Goal: Task Accomplishment & Management: Use online tool/utility

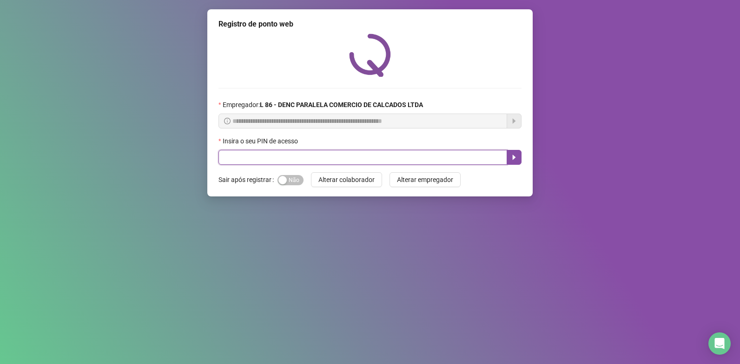
click at [233, 160] on input "text" at bounding box center [363, 157] width 289 height 15
type input "*****"
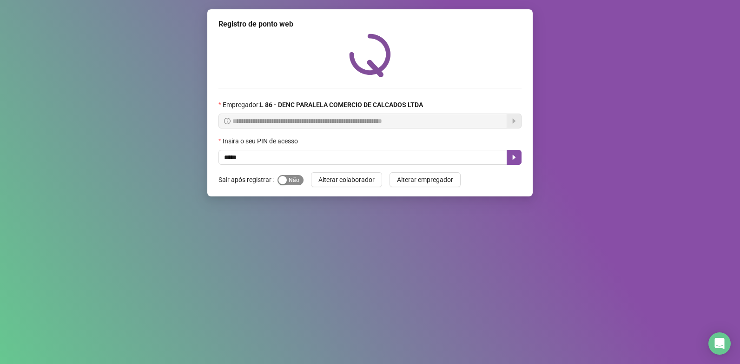
click at [293, 183] on span "Sim Não" at bounding box center [291, 180] width 26 height 10
click at [514, 158] on icon "caret-right" at bounding box center [514, 157] width 3 height 5
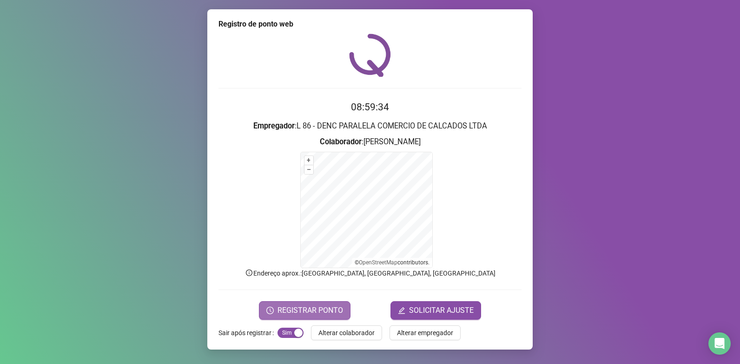
click at [322, 310] on span "REGISTRAR PONTO" at bounding box center [311, 310] width 66 height 11
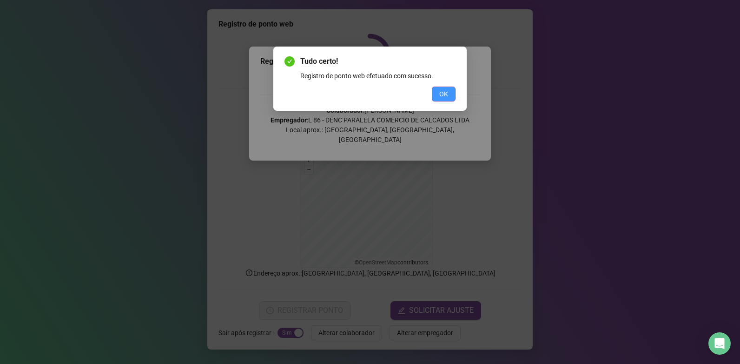
click at [445, 94] on span "OK" at bounding box center [444, 94] width 9 height 10
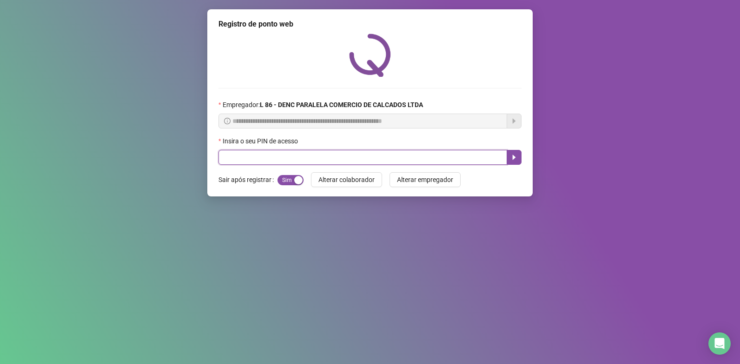
click at [310, 154] on input "text" at bounding box center [363, 157] width 289 height 15
type input "*****"
click at [510, 153] on button "button" at bounding box center [514, 157] width 15 height 15
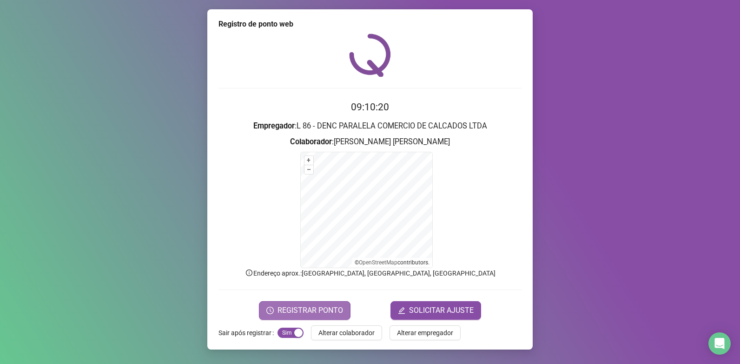
click at [304, 307] on span "REGISTRAR PONTO" at bounding box center [311, 310] width 66 height 11
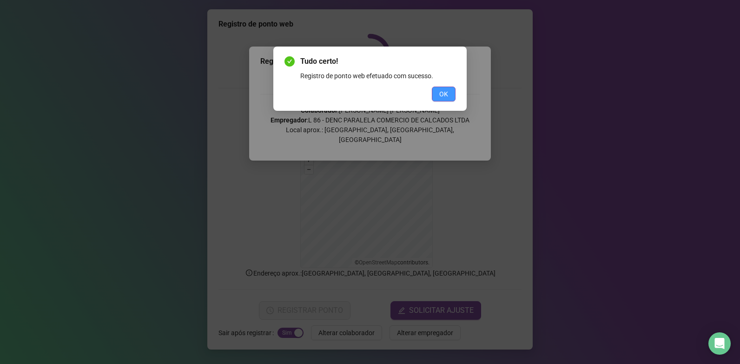
click at [447, 91] on span "OK" at bounding box center [444, 94] width 9 height 10
